Goal: Information Seeking & Learning: Learn about a topic

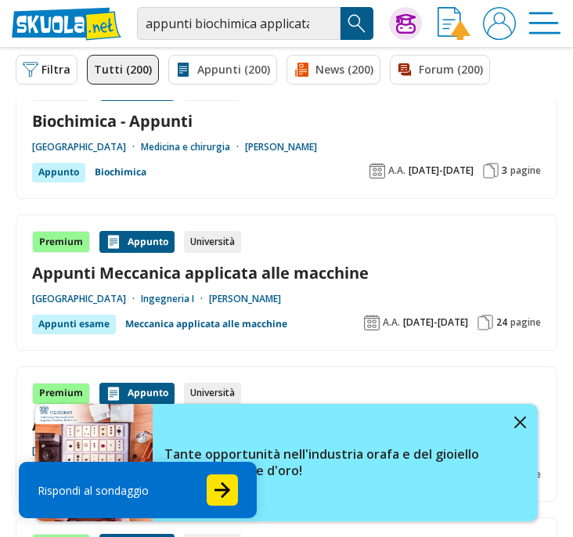
scroll to position [1031, 0]
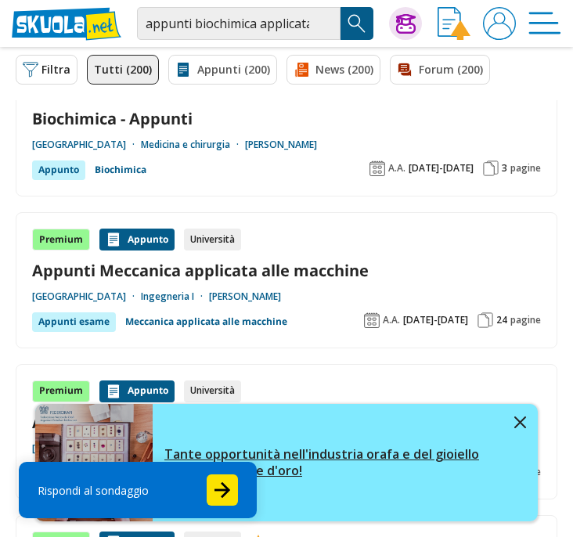
click at [518, 420] on img at bounding box center [520, 423] width 12 height 12
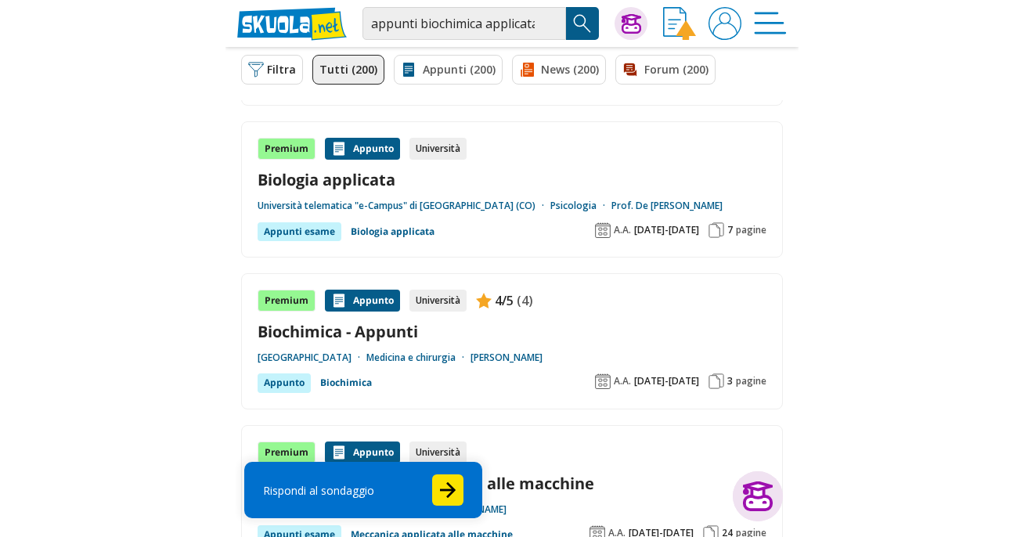
scroll to position [817, 0]
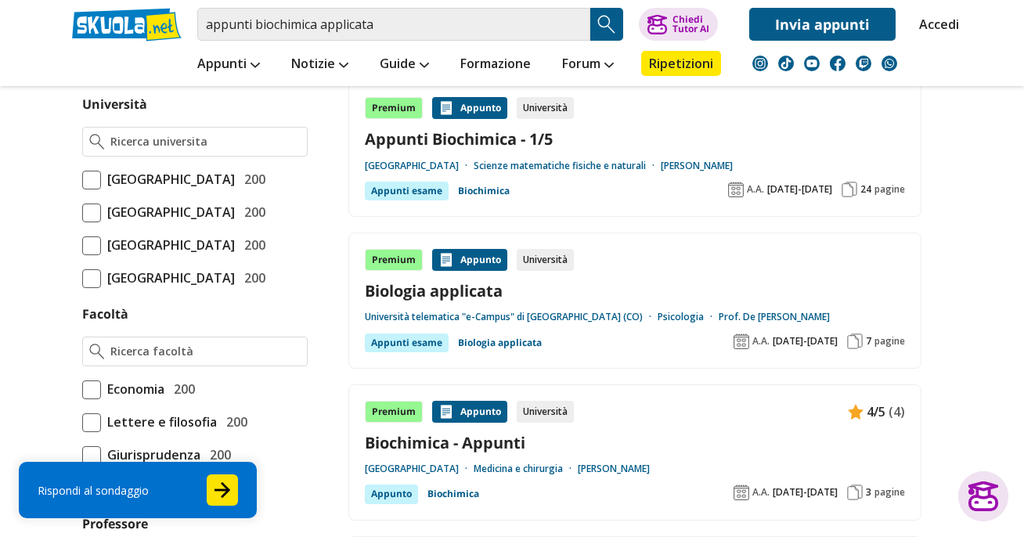
click at [95, 222] on span at bounding box center [91, 213] width 19 height 19
click at [82, 212] on input "Università degli Studi di Milano 200" at bounding box center [82, 212] width 0 height 0
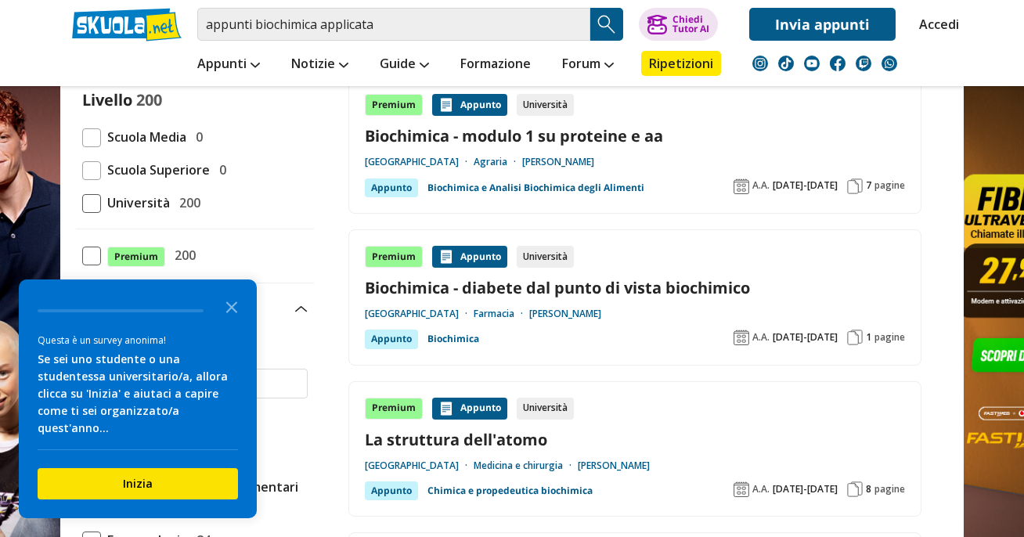
scroll to position [178, 0]
click at [236, 308] on icon "Close the survey" at bounding box center [231, 305] width 31 height 31
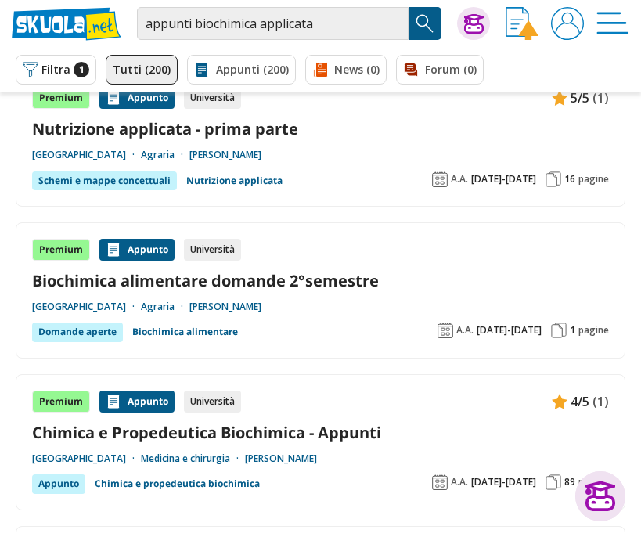
scroll to position [1653, 0]
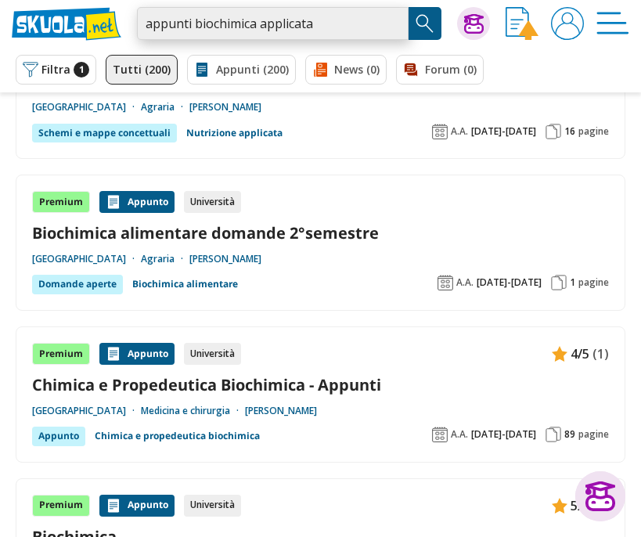
click at [179, 26] on input "appunti biochimica applicata" at bounding box center [273, 23] width 272 height 33
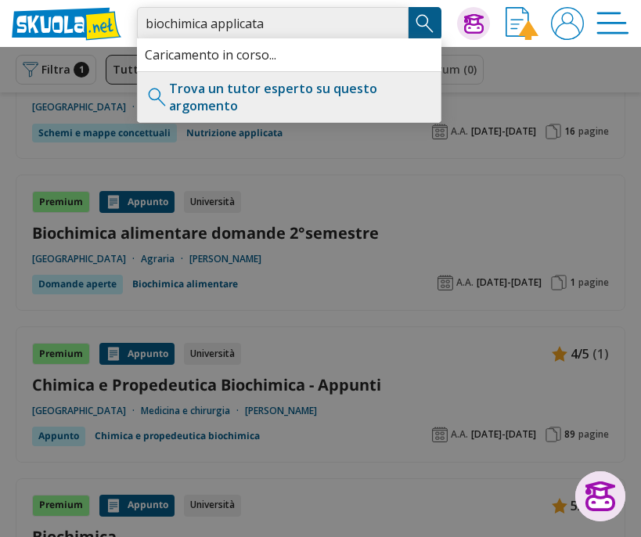
type input "biochimica applicata"
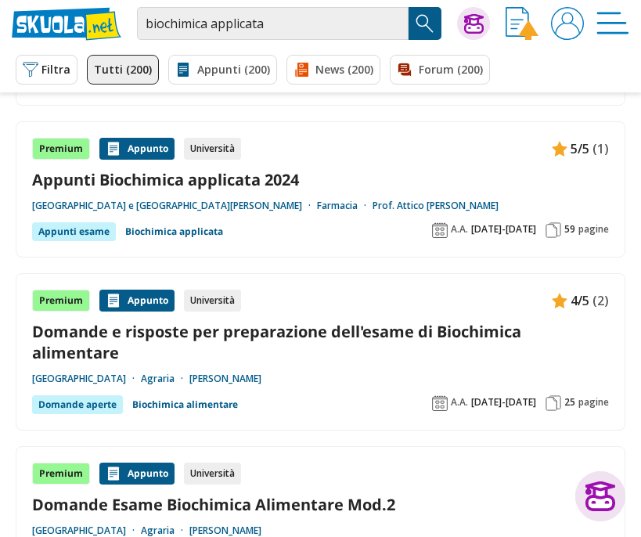
scroll to position [1961, 0]
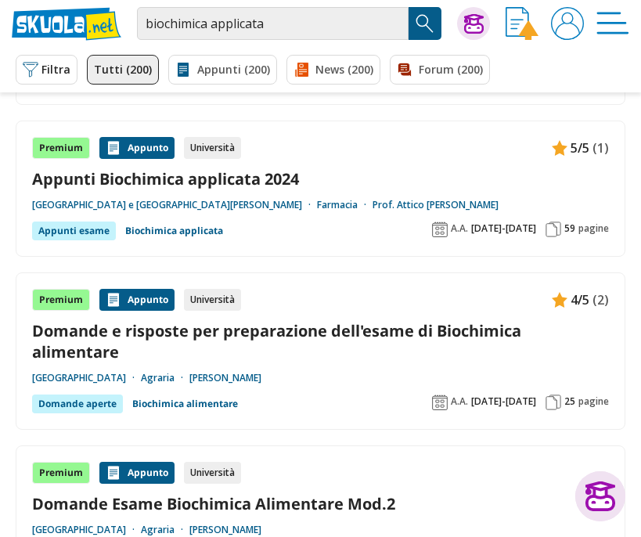
click at [282, 183] on div "Premium Appunto Università 5/5 (1) Appunti Biochimica applicata 2024 Università…" at bounding box center [320, 188] width 577 height 103
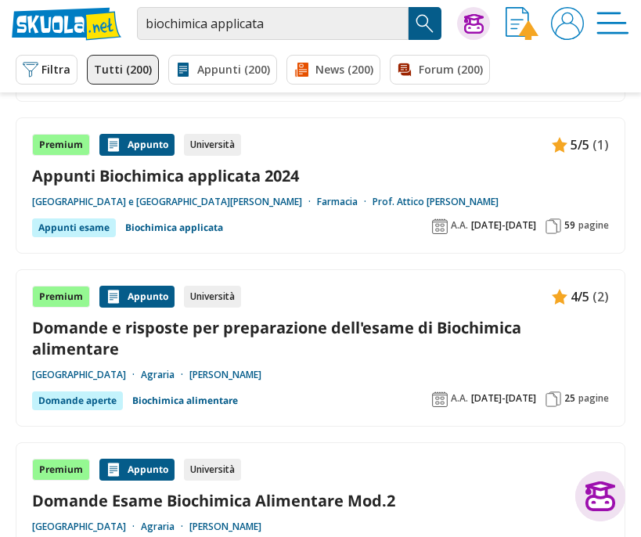
click at [138, 136] on div "Appunto" at bounding box center [136, 145] width 75 height 22
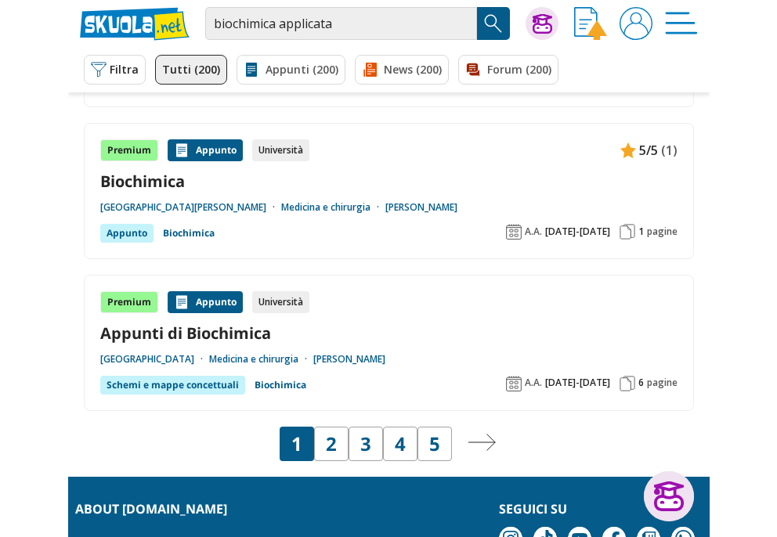
scroll to position [2729, 0]
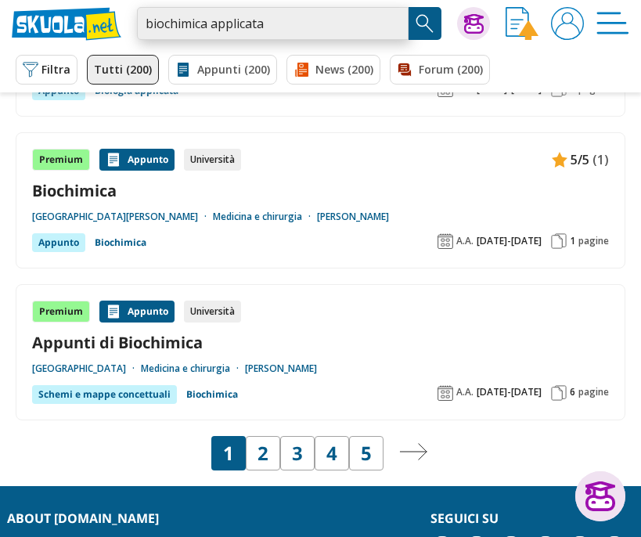
click at [304, 19] on input "biochimica applicata" at bounding box center [273, 23] width 272 height 33
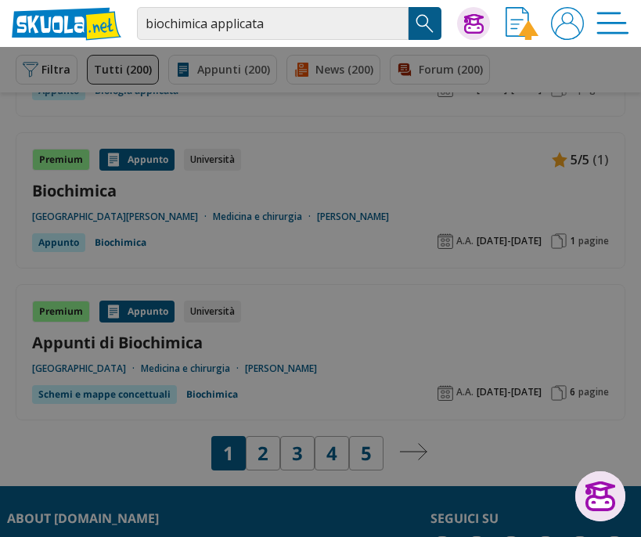
click at [255, 435] on div at bounding box center [320, 268] width 641 height 537
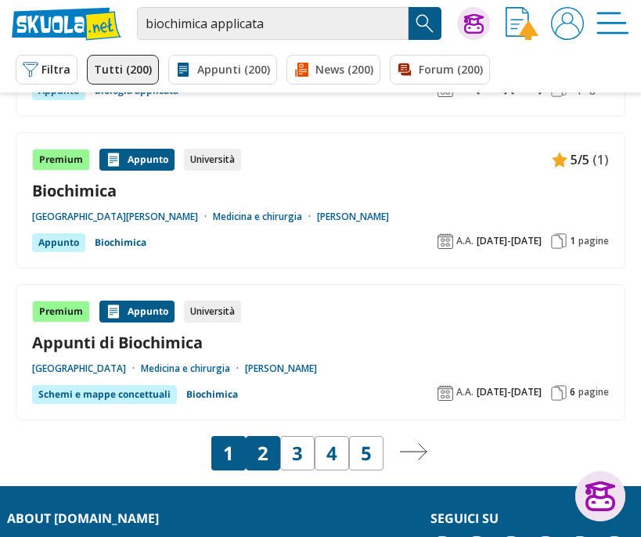
click at [275, 441] on div "2" at bounding box center [263, 453] width 34 height 34
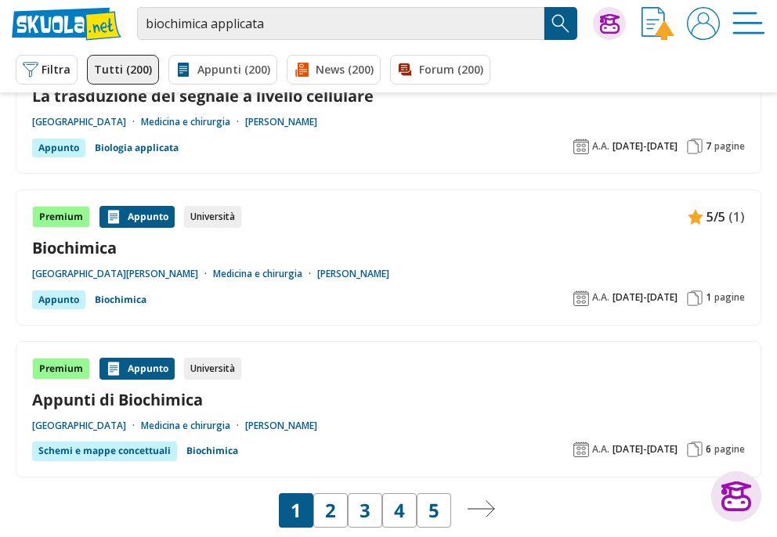
click at [640, 38] on img "Menù" at bounding box center [748, 23] width 33 height 33
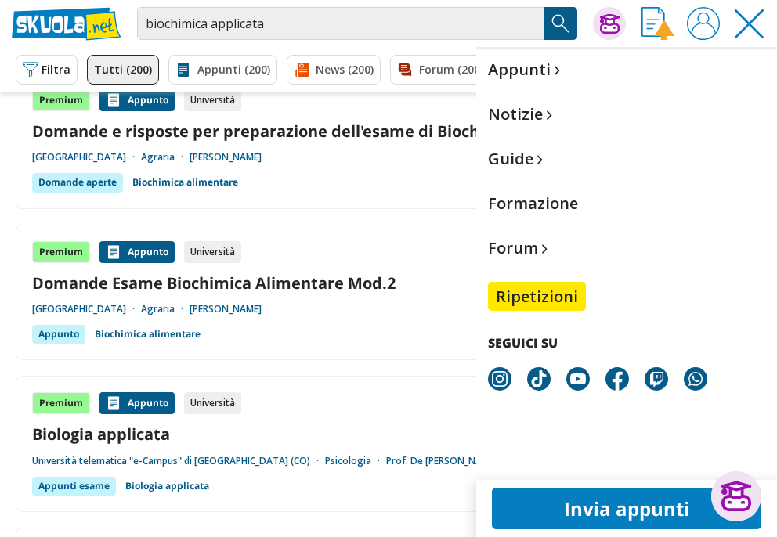
click at [640, 16] on img "Menù" at bounding box center [748, 23] width 33 height 33
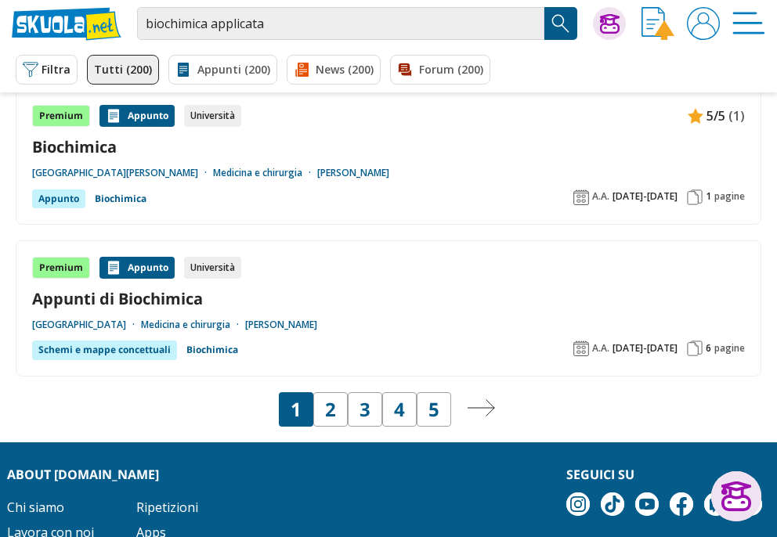
scroll to position [2835, 0]
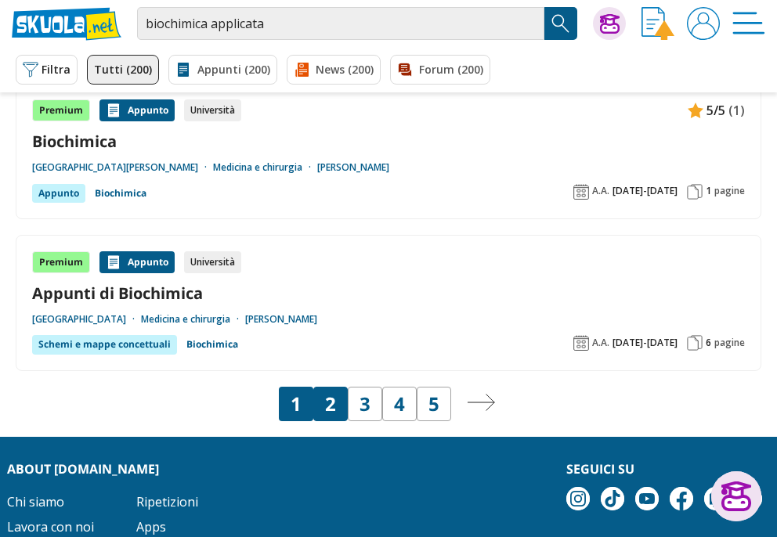
click at [336, 389] on div "2" at bounding box center [330, 404] width 34 height 34
click at [323, 31] on input "biochimica applicata" at bounding box center [340, 23] width 407 height 33
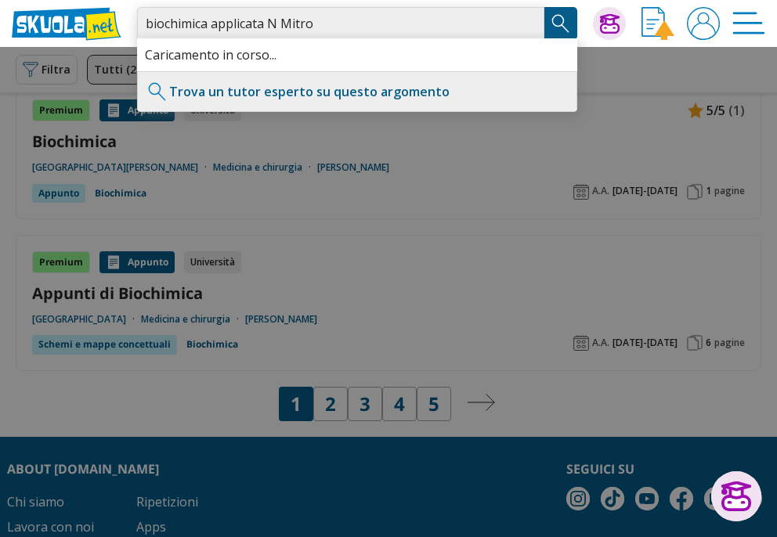
type input "biochimica applicata N Mitro"
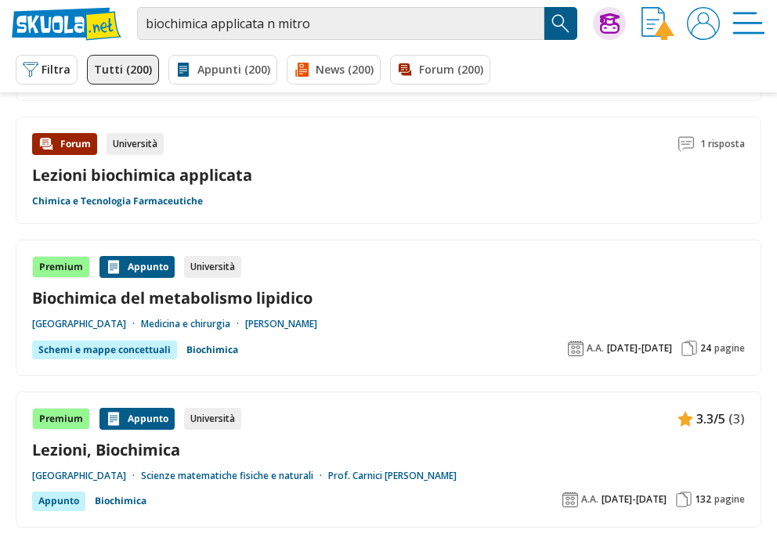
scroll to position [1752, 0]
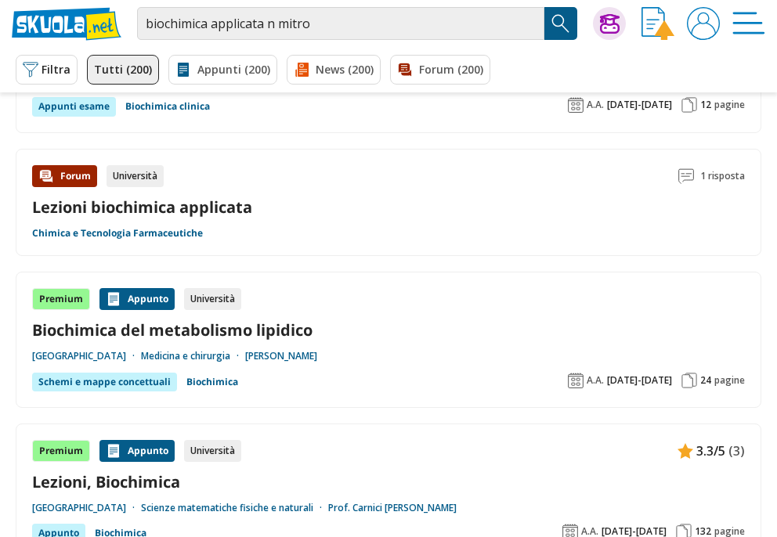
click at [254, 183] on div "Forum Università 1 risposta Lezioni biochimica applicata Chimica e Tecnologia F…" at bounding box center [388, 202] width 713 height 75
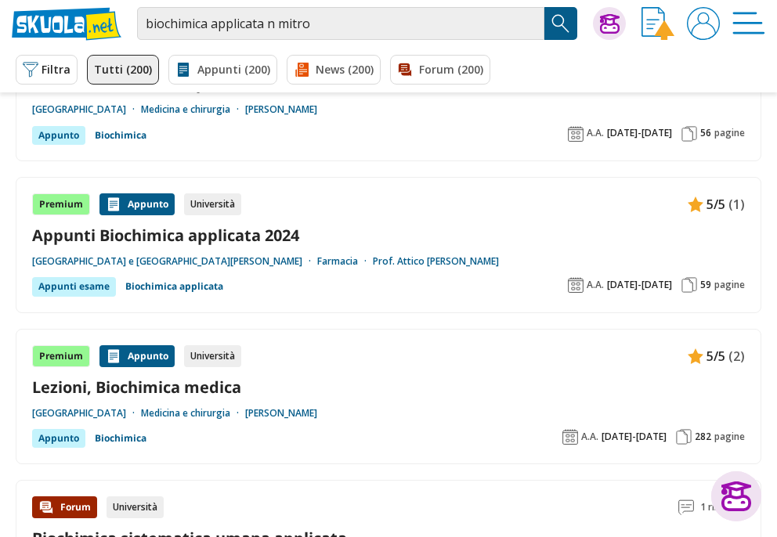
scroll to position [2755, 0]
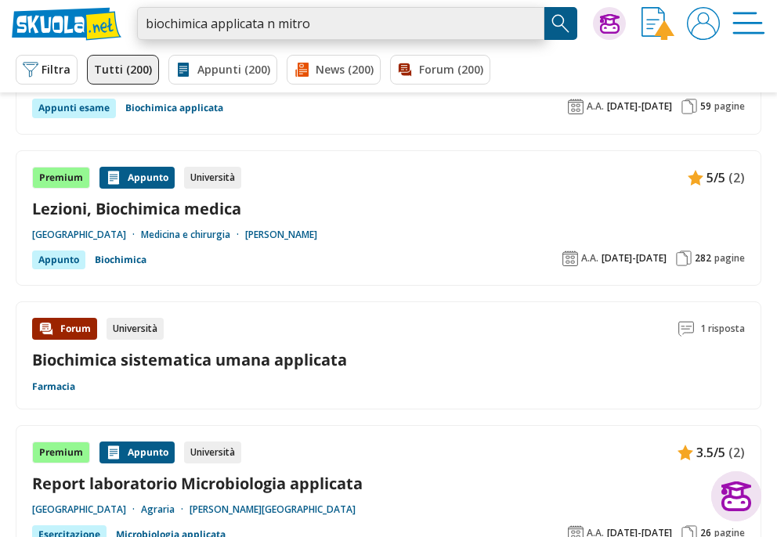
drag, startPoint x: 261, startPoint y: 21, endPoint x: 93, endPoint y: 17, distance: 167.6
click at [93, 17] on div "biochimica applicata n mitro Trova un tutor esperto su questo argomento Chiedi …" at bounding box center [388, 23] width 777 height 47
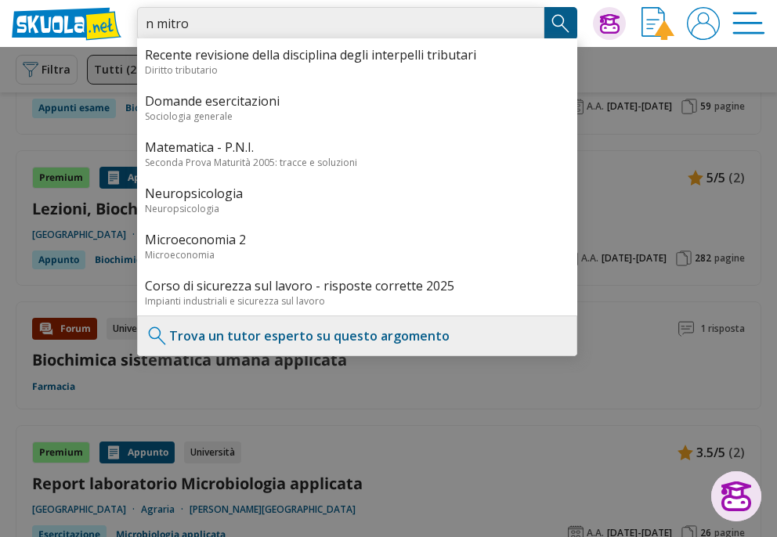
click at [158, 22] on input "n mitro" at bounding box center [340, 23] width 407 height 33
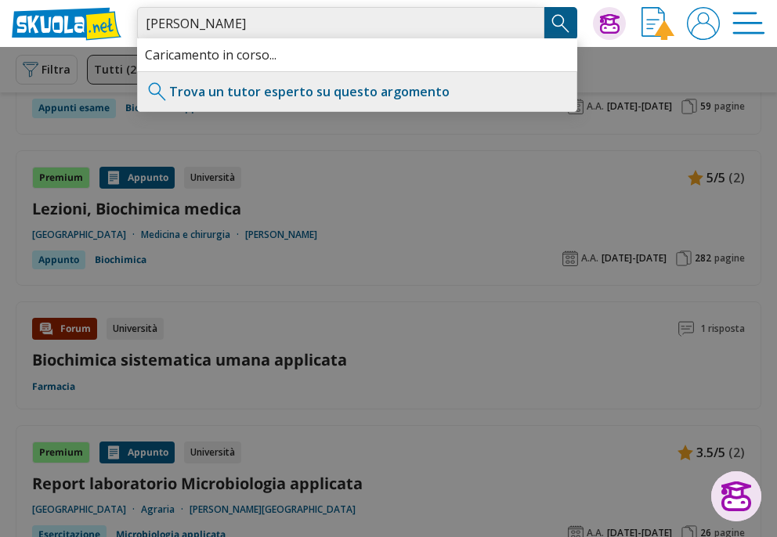
type input "N.Mitro"
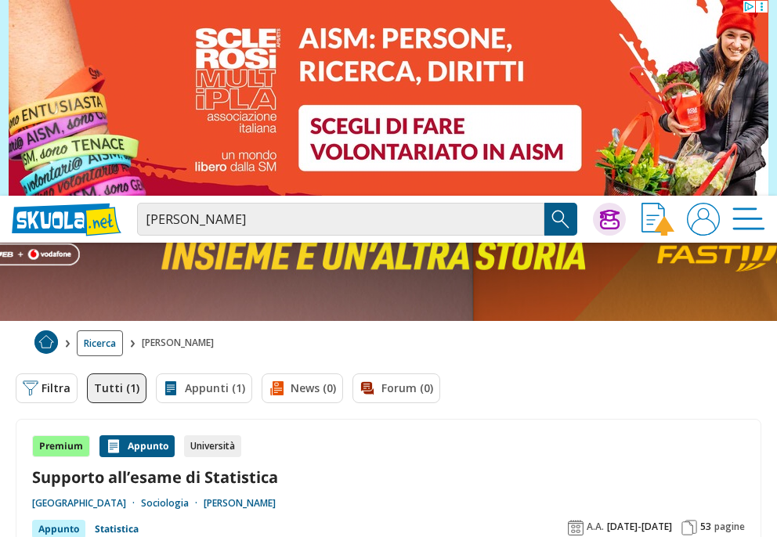
click at [125, 389] on link "Tutti (1)" at bounding box center [117, 388] width 60 height 30
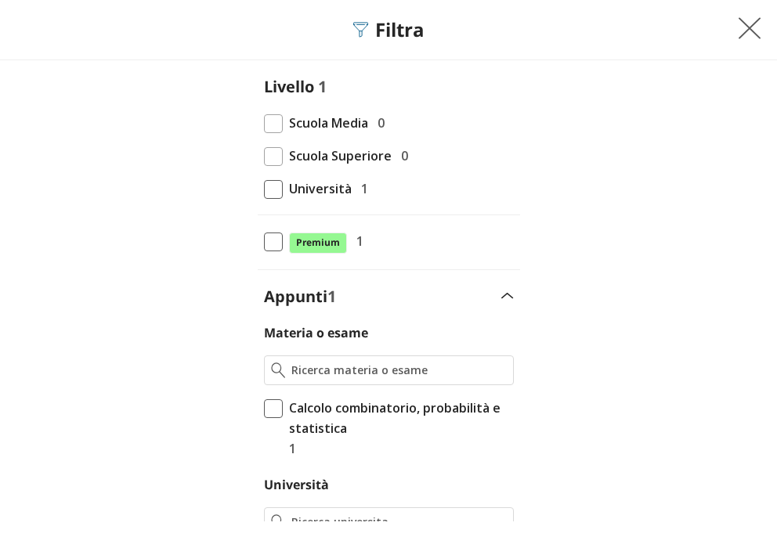
click at [267, 192] on span at bounding box center [273, 189] width 19 height 19
click at [264, 189] on input "Università 1" at bounding box center [264, 189] width 0 height 0
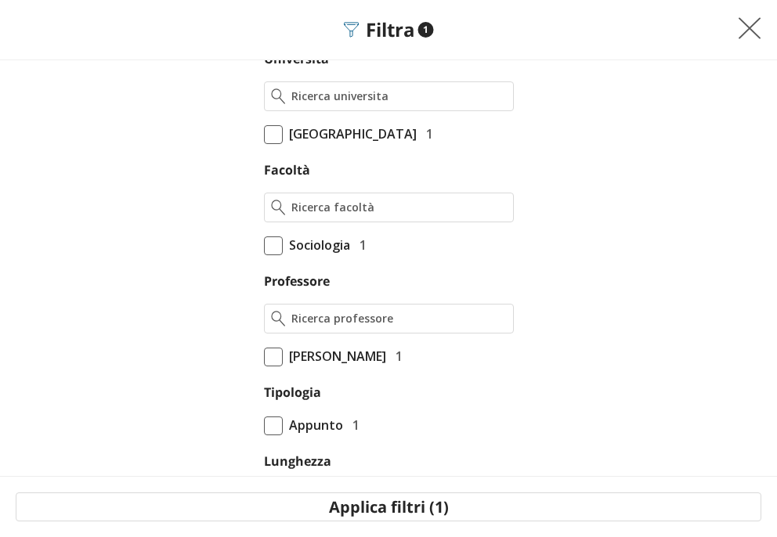
scroll to position [456, 0]
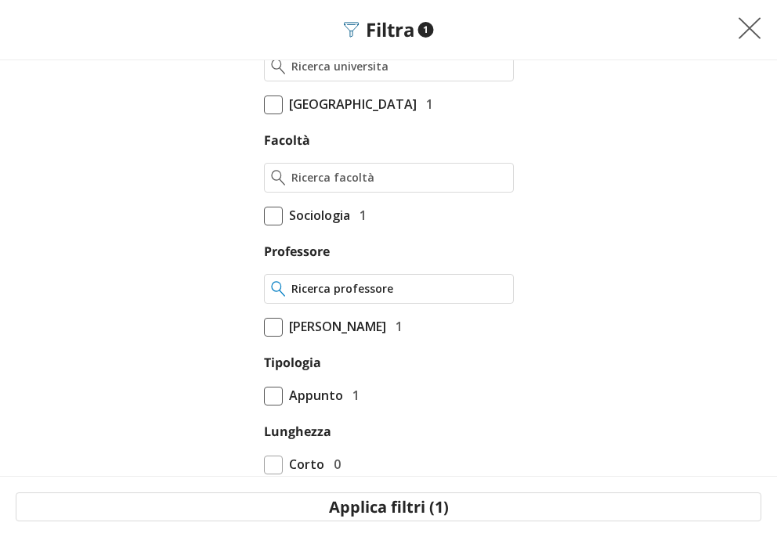
click at [318, 297] on input "Professore" at bounding box center [398, 289] width 215 height 16
click at [363, 297] on input "[PERSON_NAME]" at bounding box center [398, 289] width 215 height 16
type input "[PERSON_NAME]"
click at [271, 297] on img at bounding box center [278, 289] width 15 height 16
click at [276, 297] on img at bounding box center [278, 289] width 15 height 16
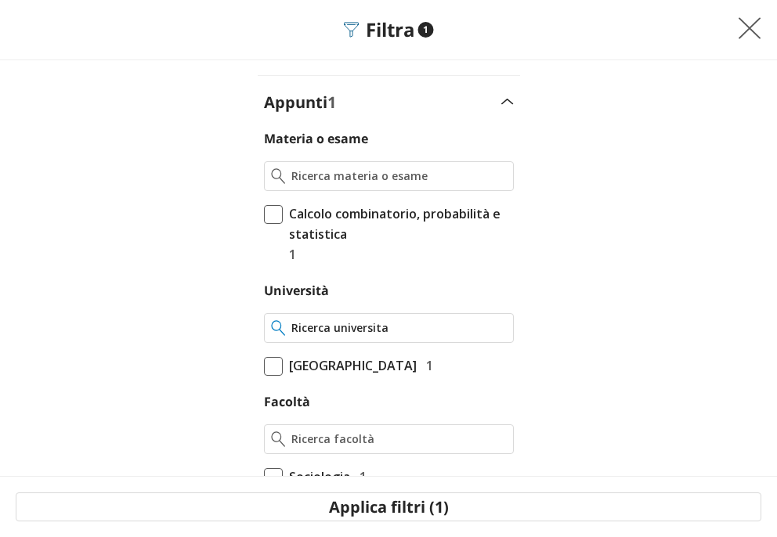
scroll to position [190, 0]
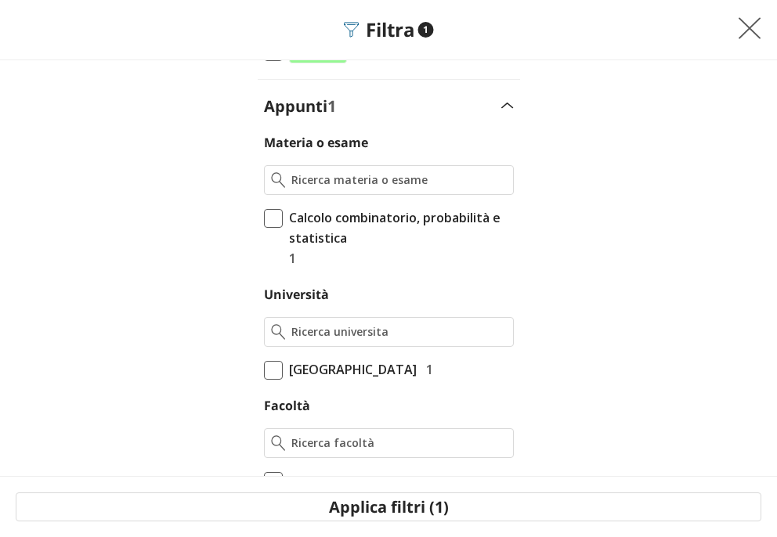
click at [484, 103] on div "Appunti 1" at bounding box center [389, 106] width 262 height 21
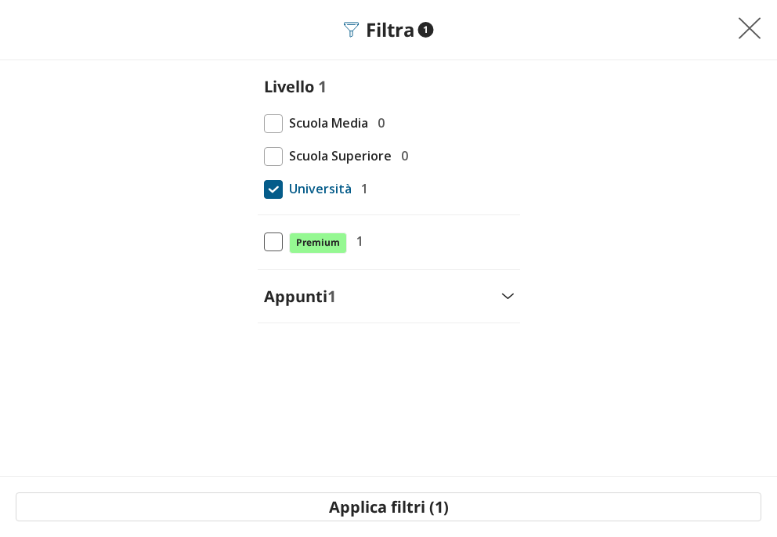
click at [336, 301] on span "1" at bounding box center [331, 296] width 9 height 21
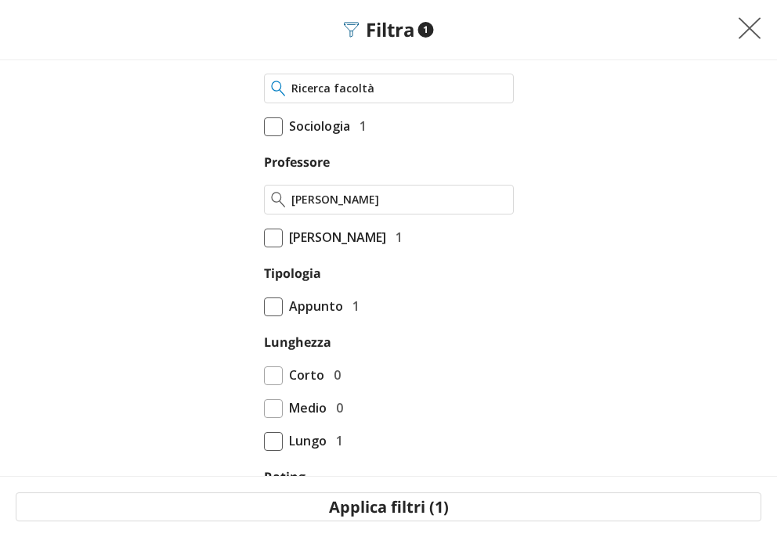
scroll to position [559, 0]
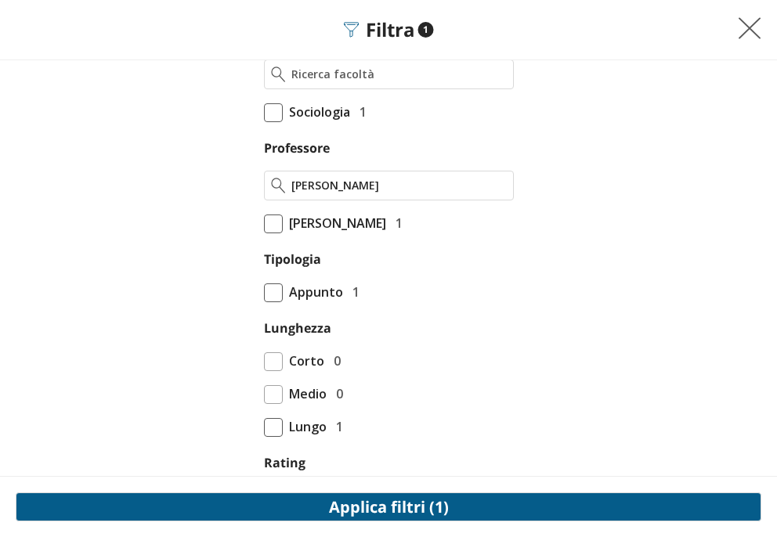
click at [389, 503] on button "Applica filtri (1)" at bounding box center [388, 506] width 745 height 29
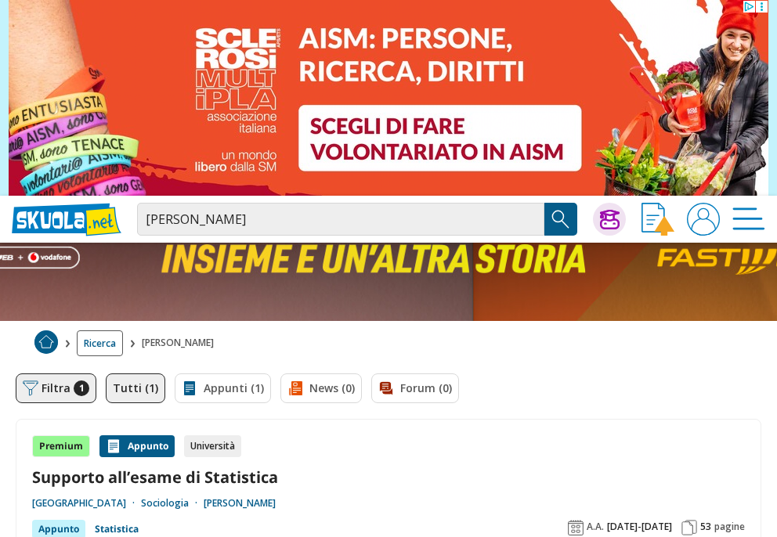
click at [45, 382] on button "Filtra 1" at bounding box center [56, 388] width 81 height 30
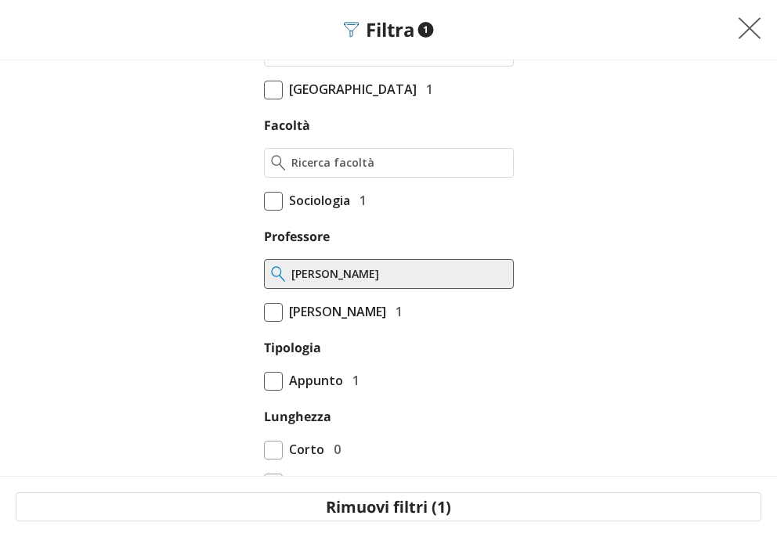
scroll to position [530, 0]
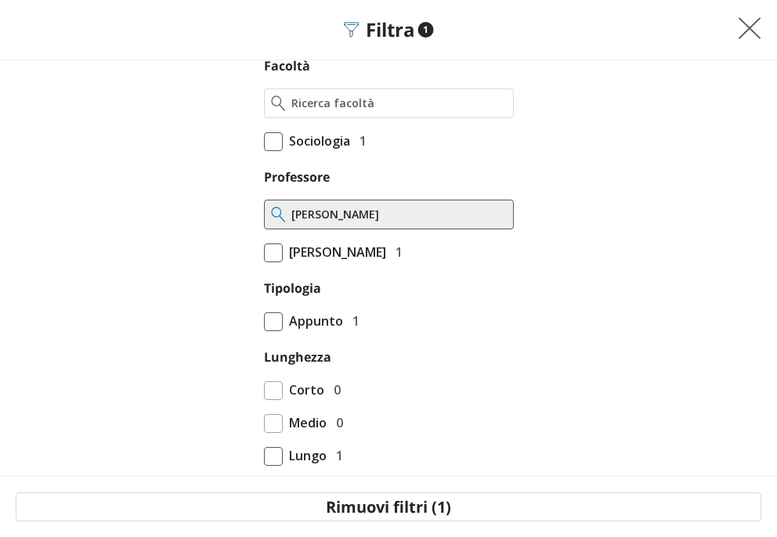
click at [192, 290] on form "Livello 1 Scuola Media 0 Scuola Superiore 0 Università 1 Premium 1" at bounding box center [388, 64] width 777 height 1037
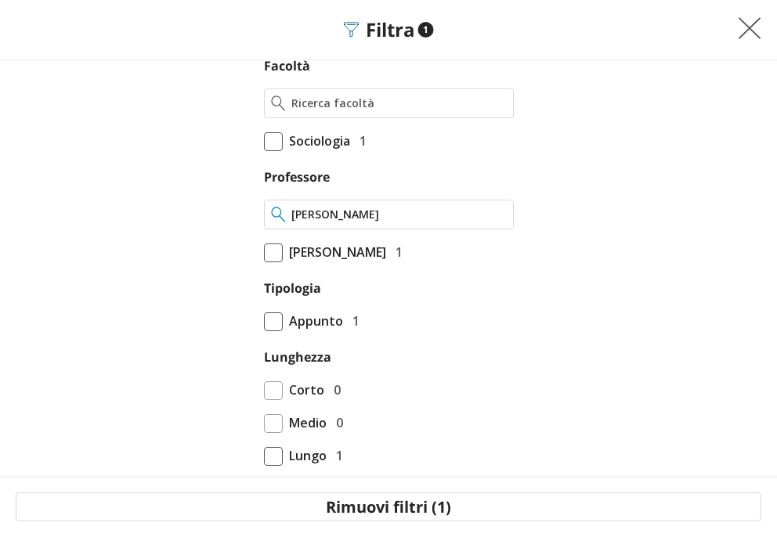
click at [348, 222] on input "N.Mitro" at bounding box center [398, 215] width 215 height 16
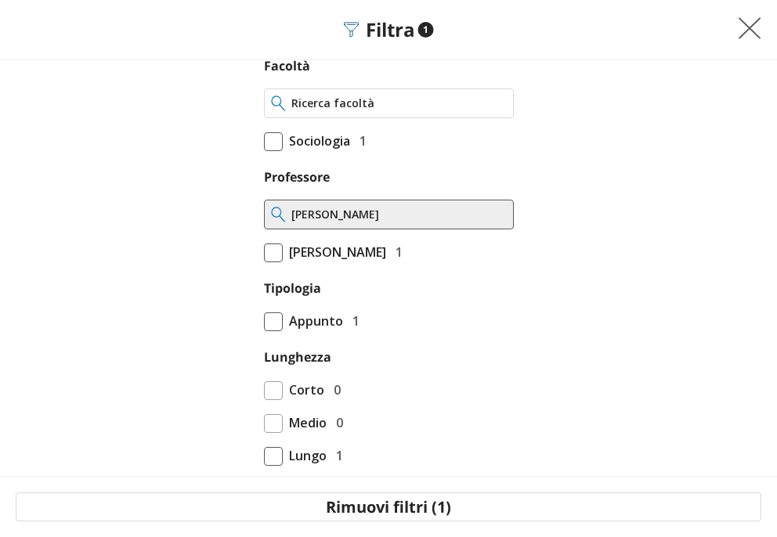
click at [327, 111] on input "Facoltà" at bounding box center [398, 104] width 215 height 16
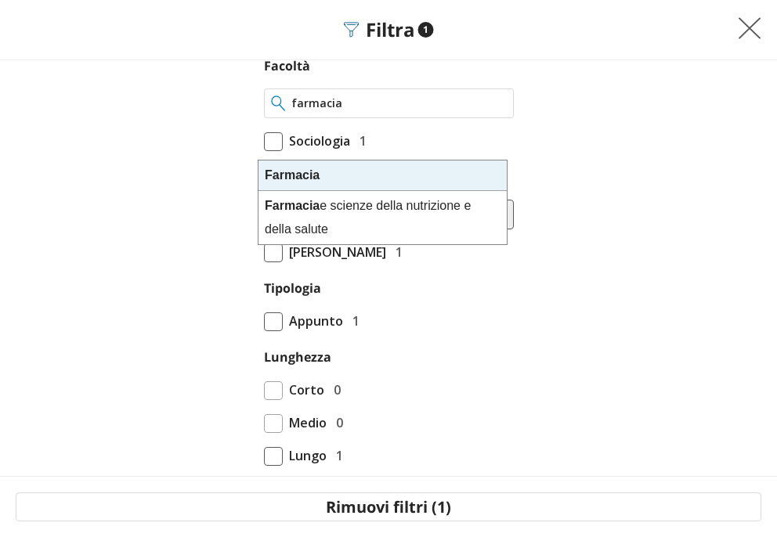
click at [355, 179] on div "Farmacia" at bounding box center [382, 176] width 248 height 31
type input "Farmacia"
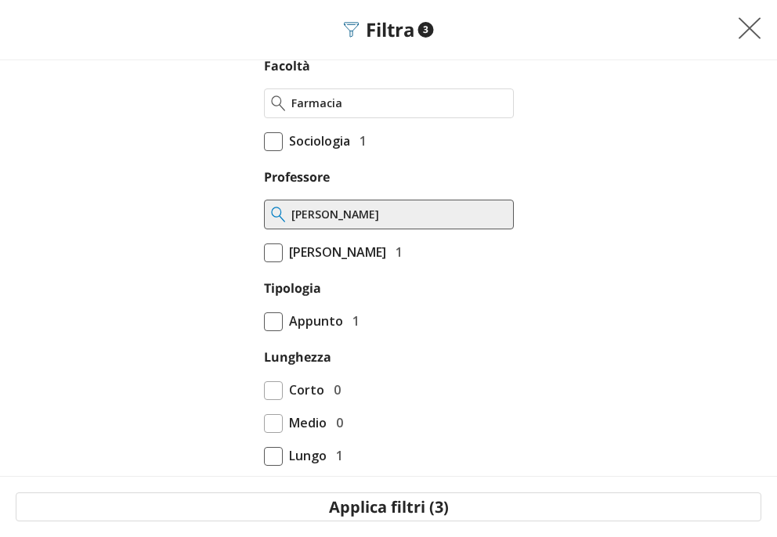
click at [266, 331] on span at bounding box center [273, 321] width 19 height 19
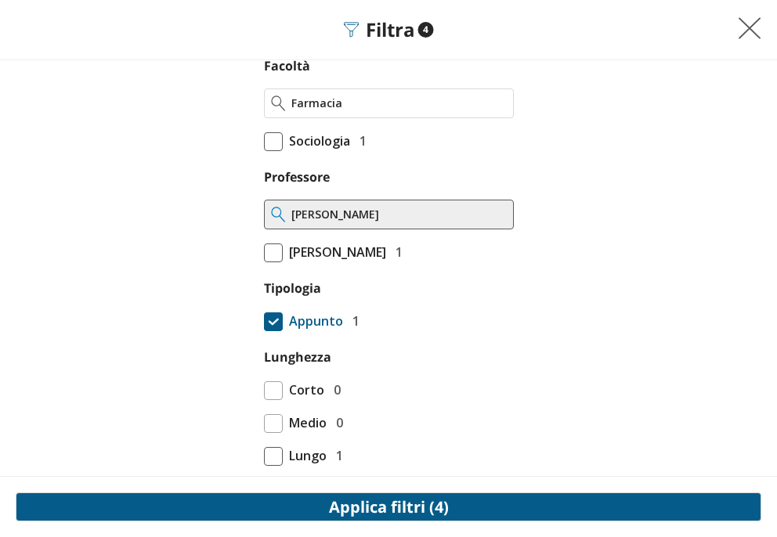
click at [358, 503] on button "Applica filtri (4)" at bounding box center [388, 506] width 745 height 29
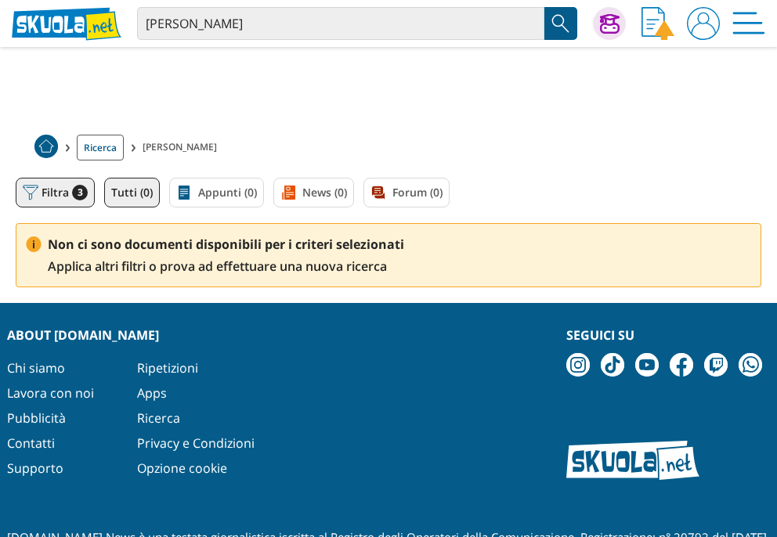
click at [67, 198] on button "Filtra 3" at bounding box center [55, 193] width 79 height 30
